Goal: Information Seeking & Learning: Learn about a topic

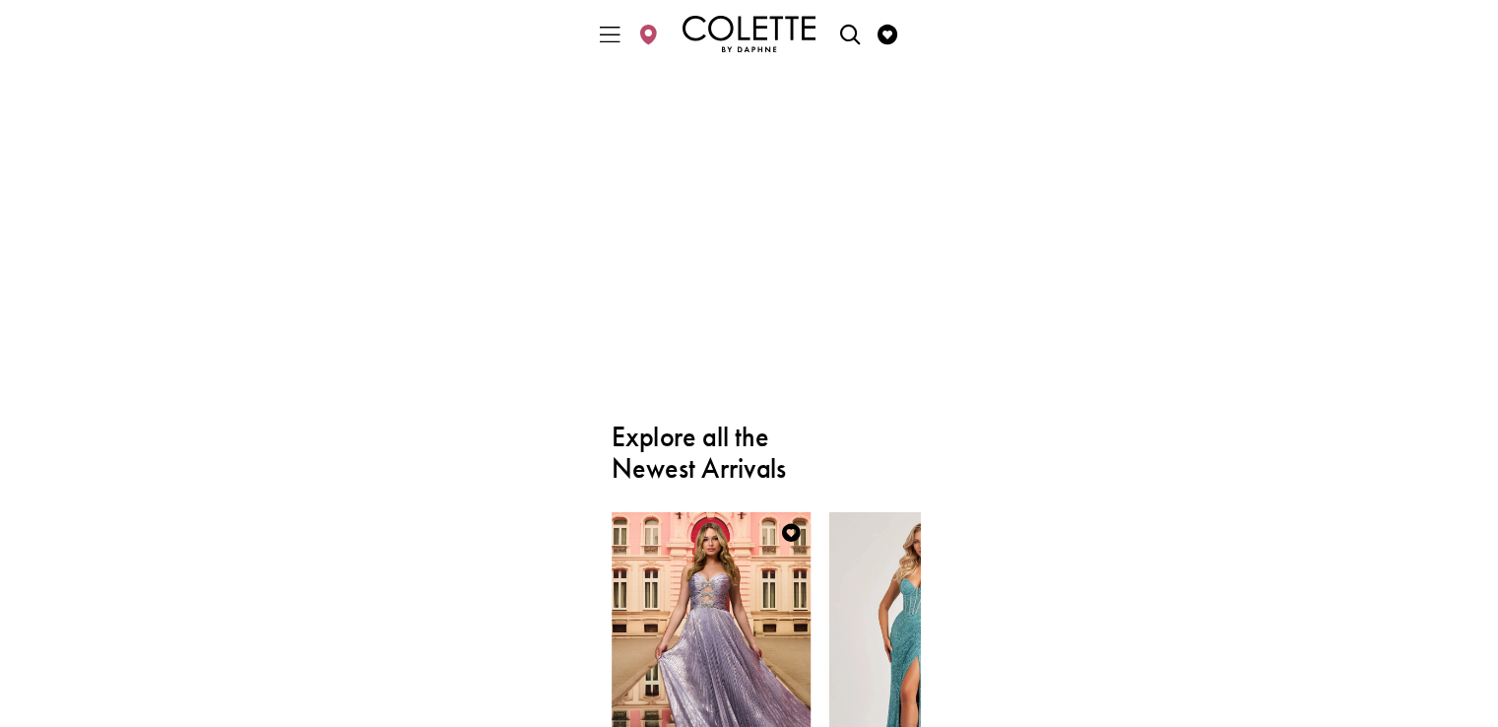
scroll to position [1989, 0]
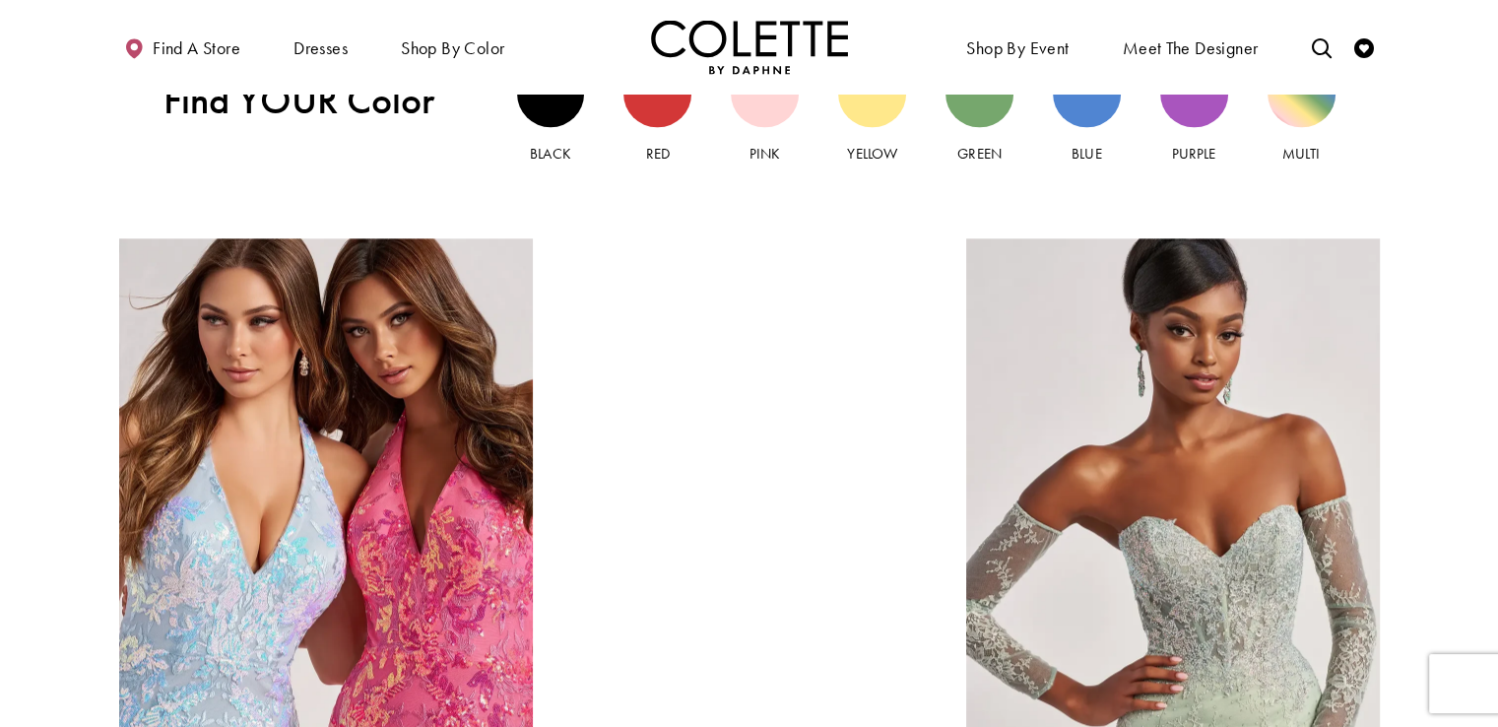
scroll to position [2100, 0]
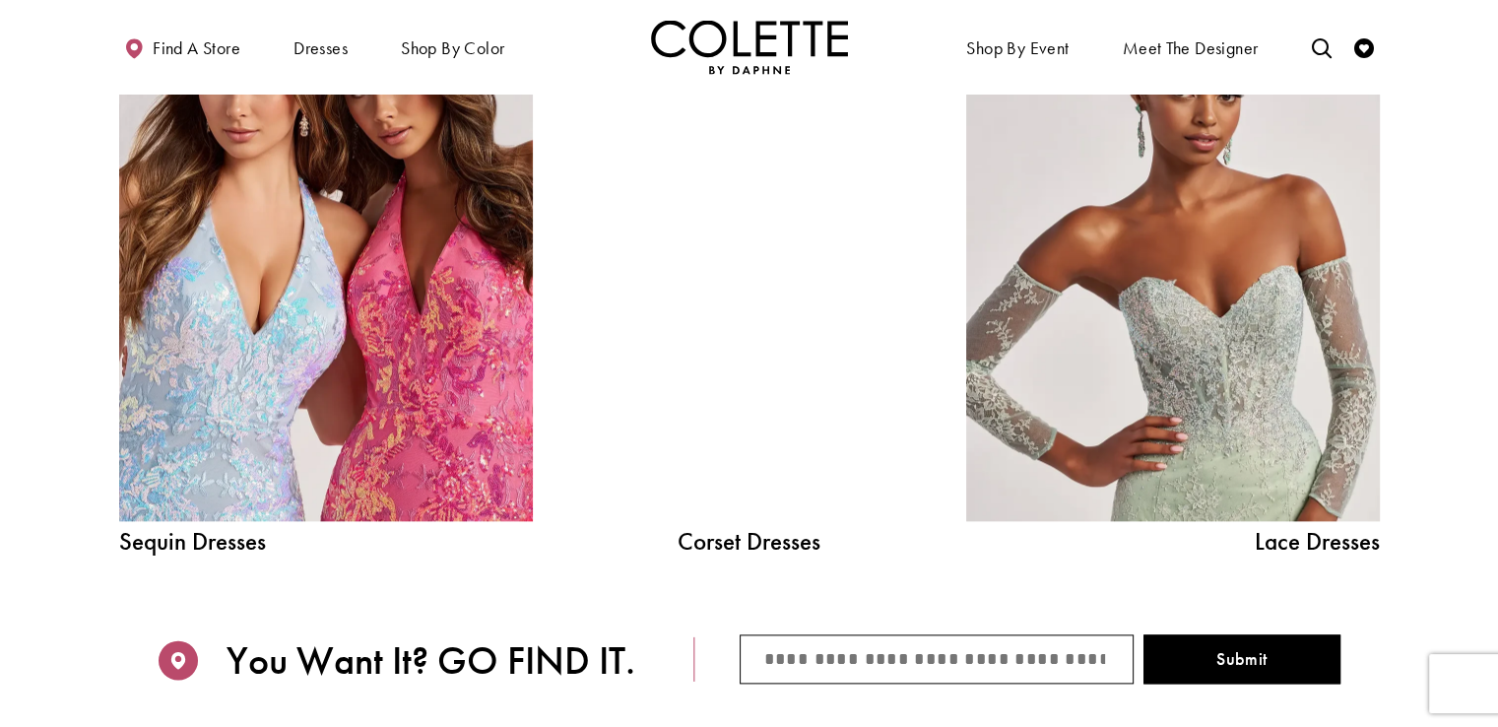
scroll to position [1477, 0]
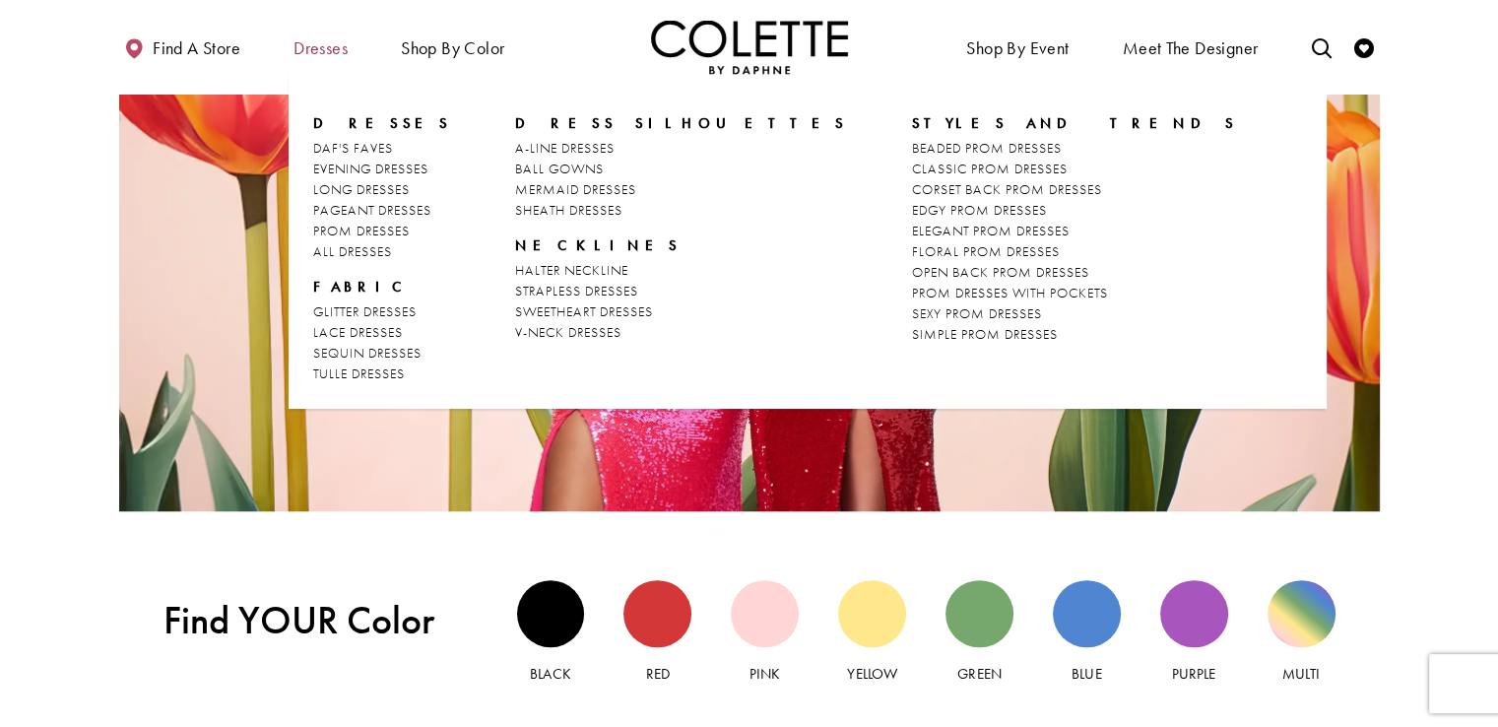
click at [333, 48] on span "Dresses" at bounding box center [320, 48] width 54 height 20
click at [343, 252] on span "ALL DRESSES" at bounding box center [352, 251] width 79 height 18
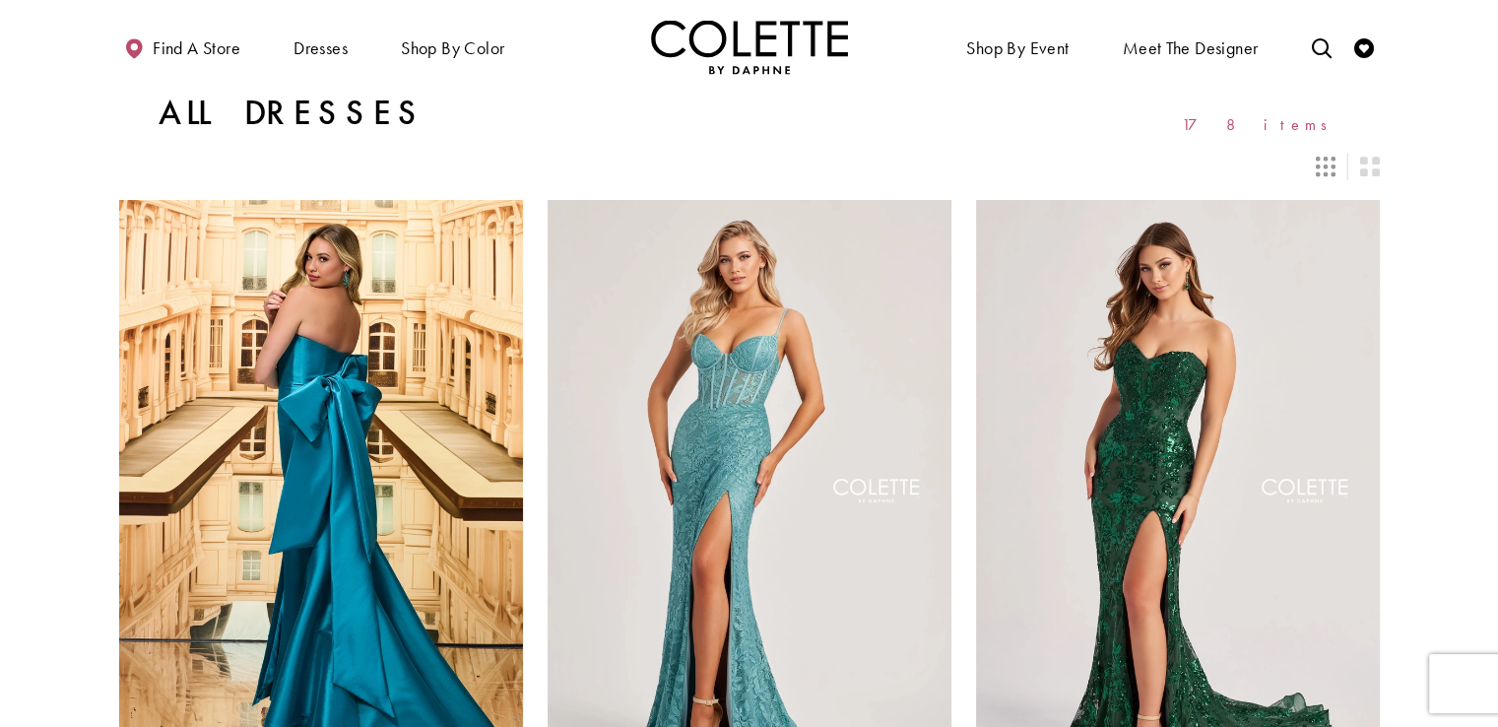
drag, startPoint x: 1506, startPoint y: 151, endPoint x: 1469, endPoint y: 47, distance: 109.9
click at [680, 68] on img "Visit Home Page" at bounding box center [749, 47] width 197 height 54
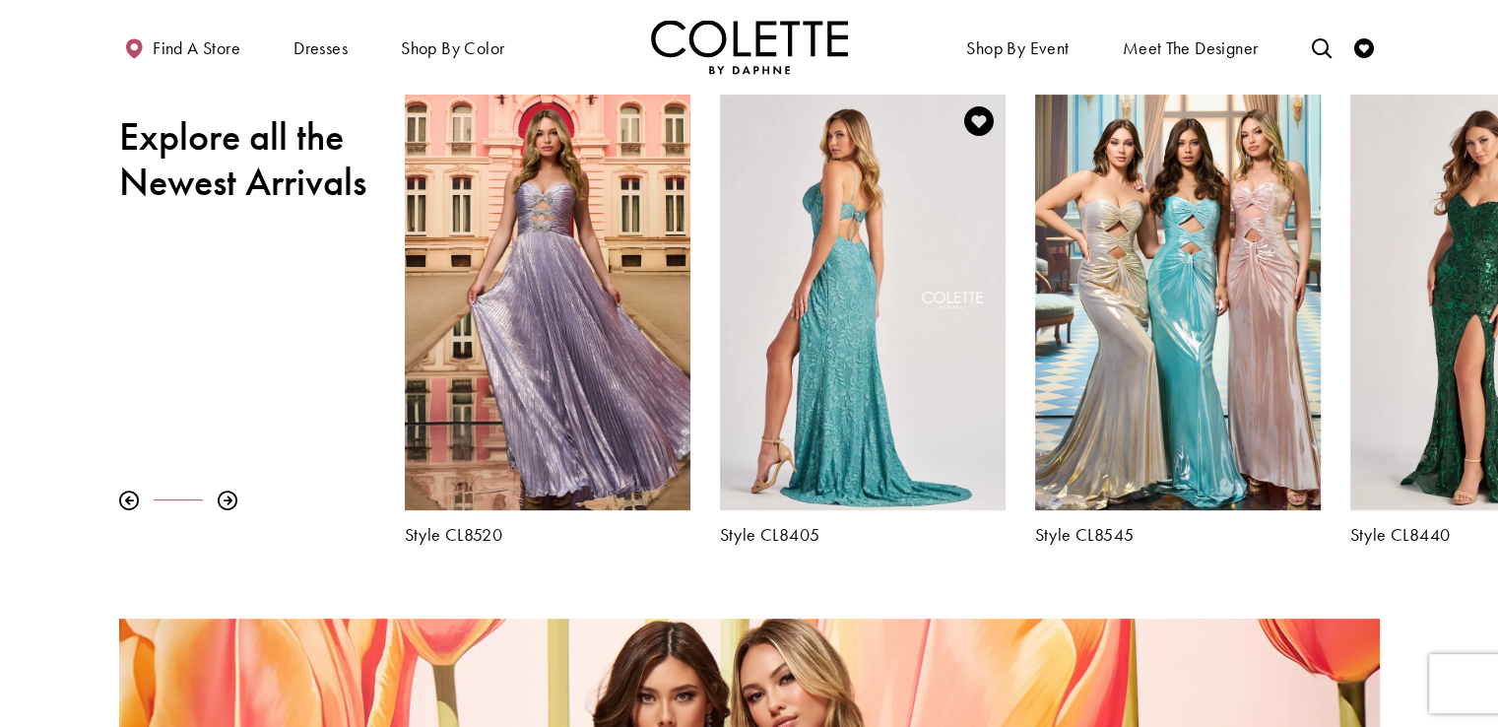
scroll to position [853, 0]
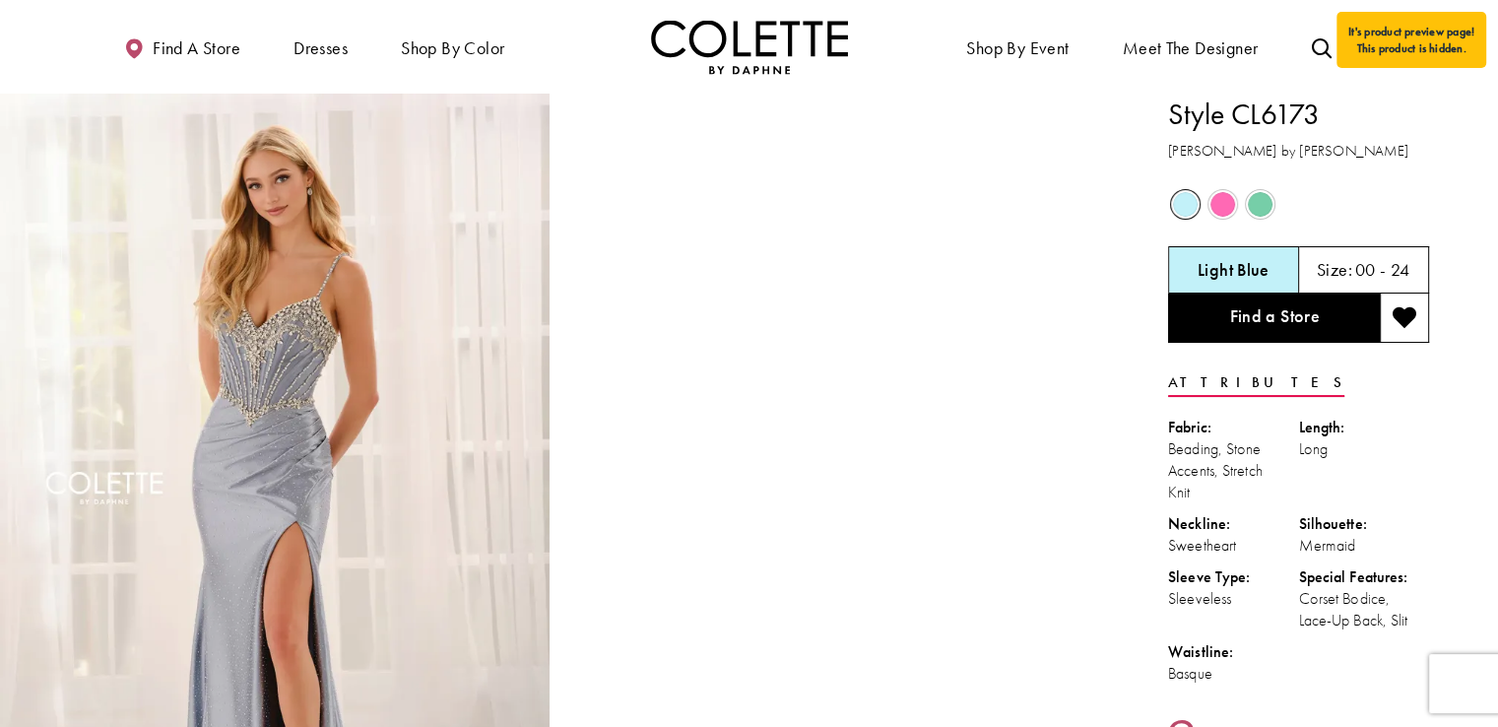
click at [1252, 209] on span "Product color controls state depends on size chosen" at bounding box center [1260, 204] width 25 height 25
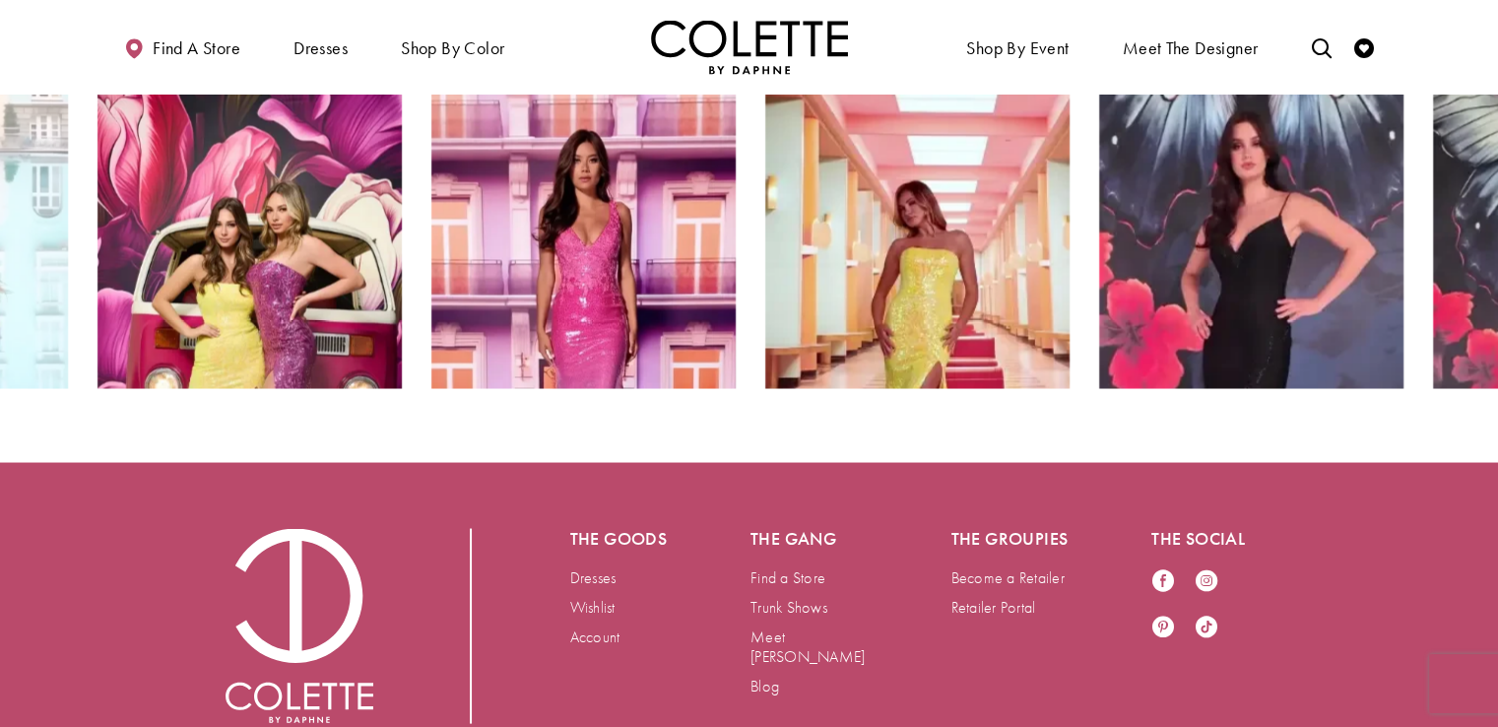
scroll to position [3730, 0]
